Goal: Download file/media

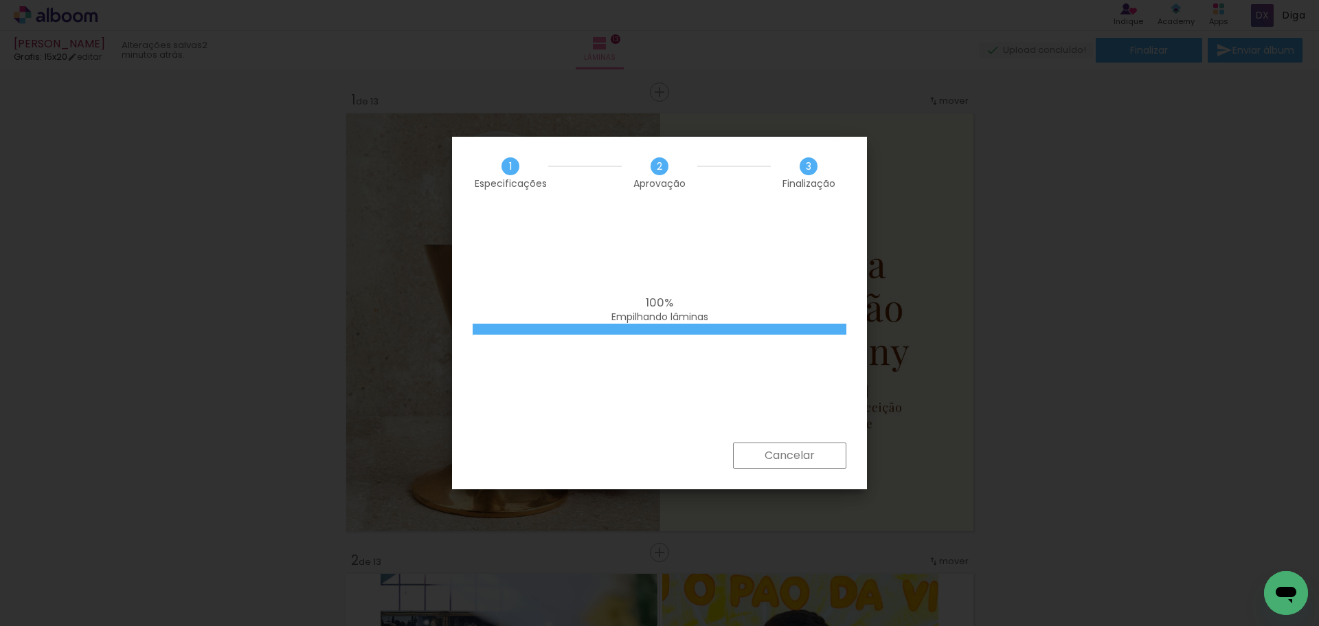
scroll to position [0, 6390]
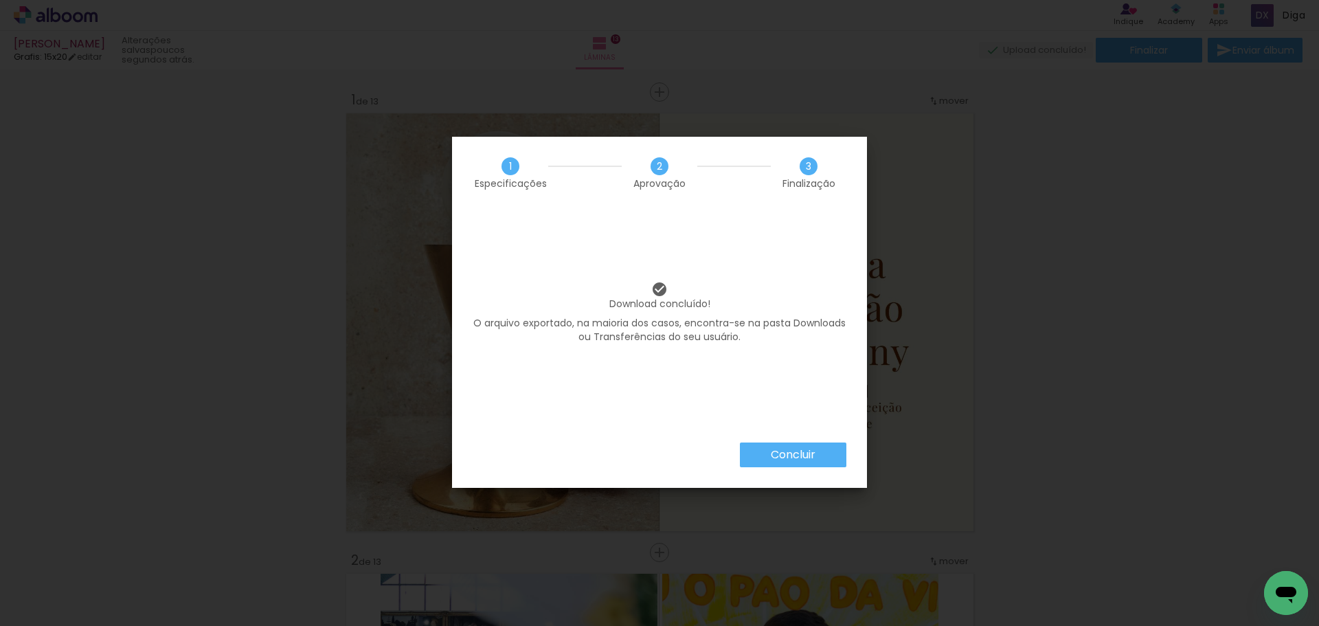
click at [0, 0] on slot "Concluir" at bounding box center [0, 0] width 0 height 0
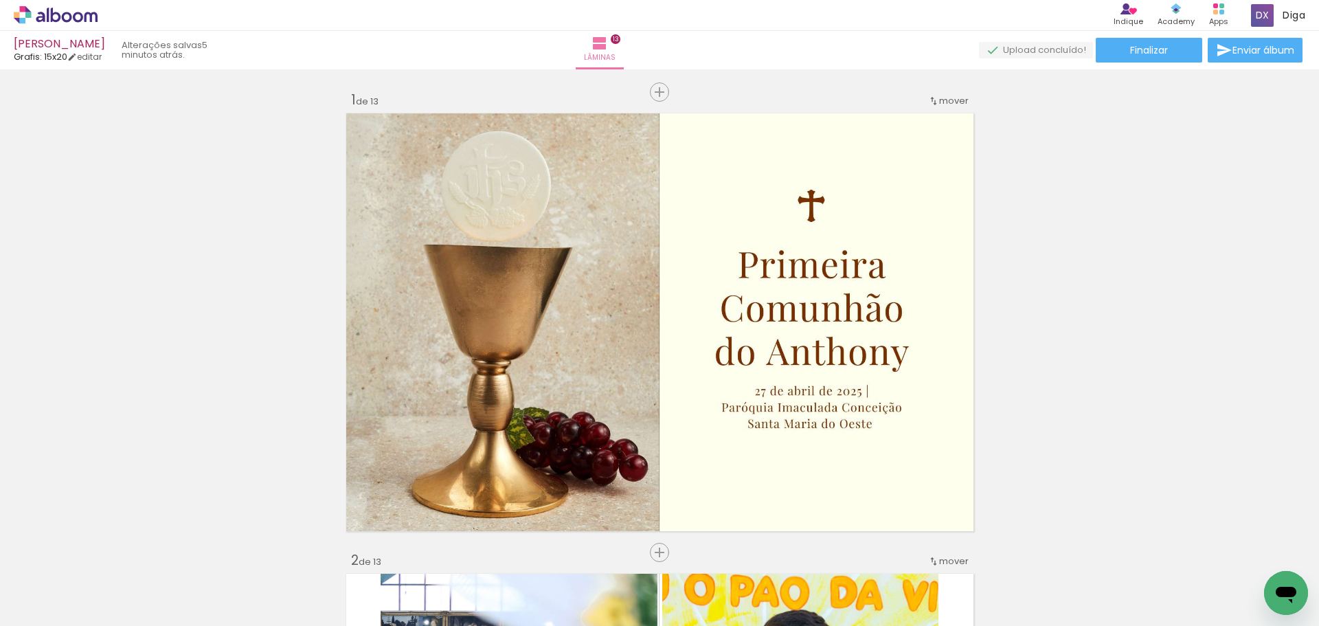
scroll to position [0, 6390]
